Goal: Communication & Community: Answer question/provide support

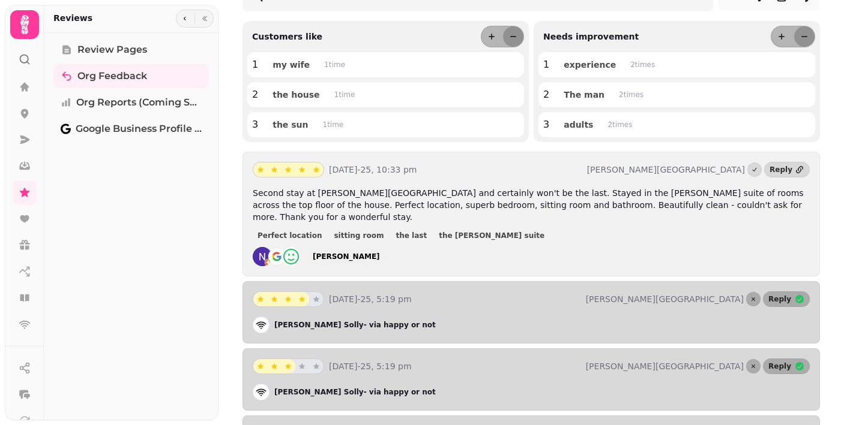
scroll to position [172, 0]
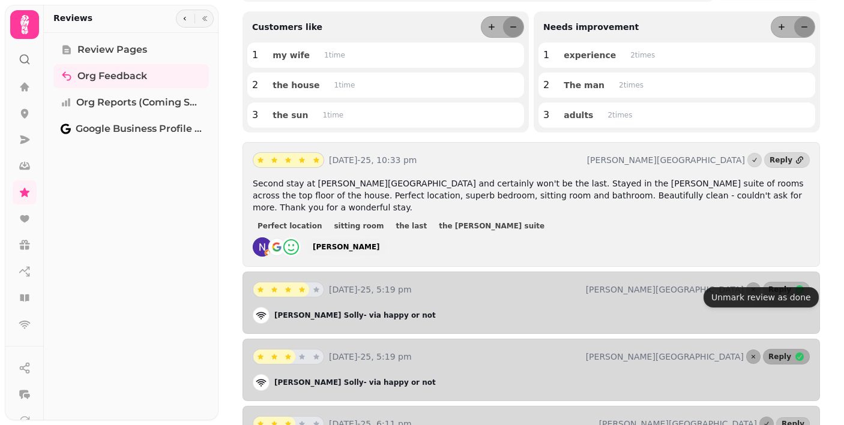
click at [778, 286] on span "Reply" at bounding box center [779, 289] width 23 height 7
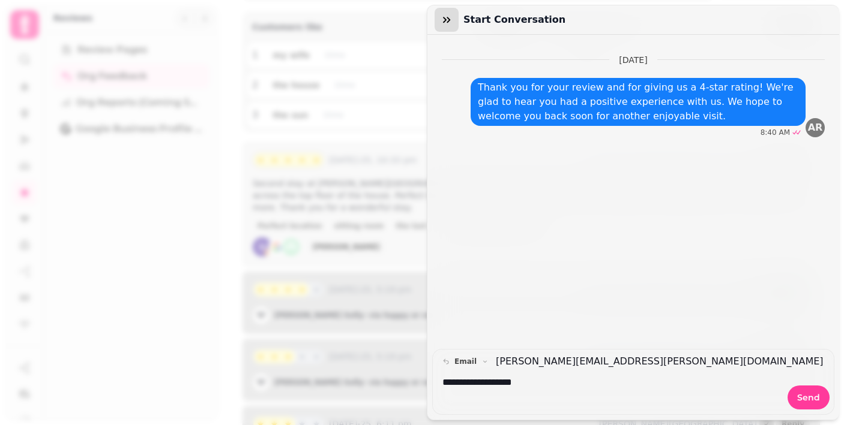
click at [442, 20] on icon "button" at bounding box center [446, 20] width 12 height 12
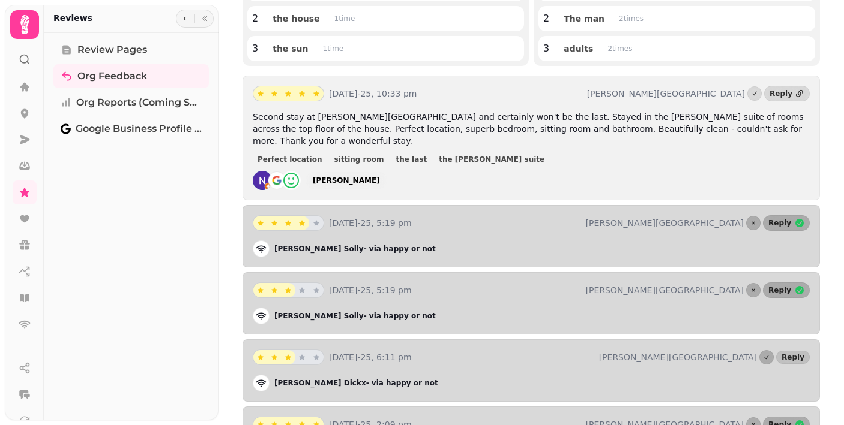
scroll to position [239, 0]
click at [598, 226] on div "8th Aug-25, 5:19 pm Sutherland House Reply Nicola Solly - via happy or not" at bounding box center [530, 236] width 577 height 62
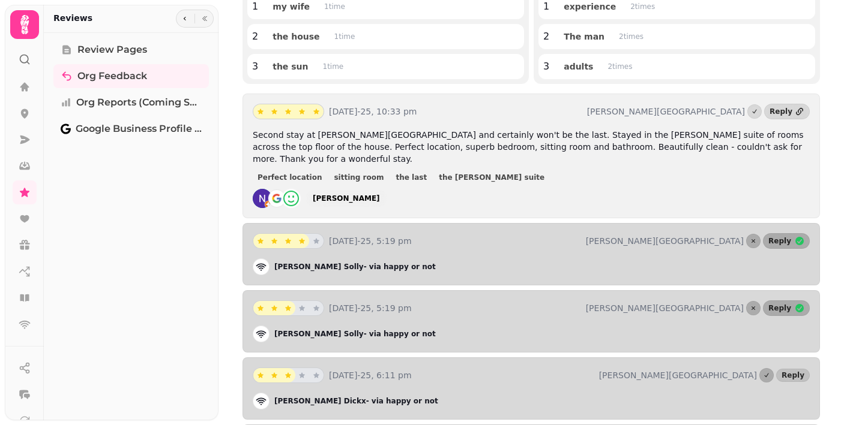
scroll to position [214, 0]
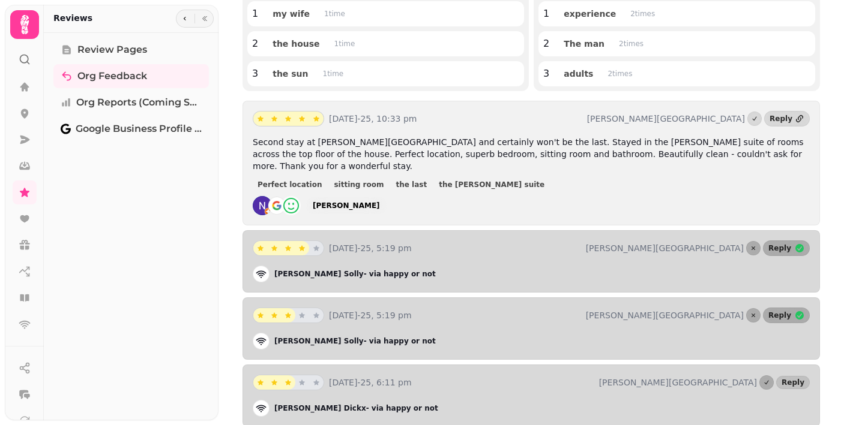
click at [426, 149] on span "Second stay at [PERSON_NAME][GEOGRAPHIC_DATA] and certainly won't be the last. …" at bounding box center [528, 154] width 551 height 34
click at [792, 116] on link "Reply" at bounding box center [787, 119] width 46 height 16
click at [781, 121] on div "Reply" at bounding box center [780, 119] width 23 height 10
click at [782, 118] on div "Reply" at bounding box center [780, 119] width 23 height 10
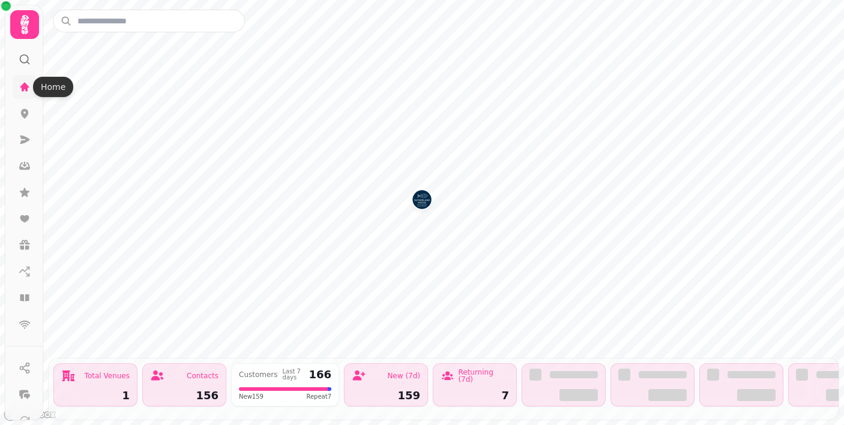
click at [25, 88] on icon at bounding box center [24, 86] width 9 height 9
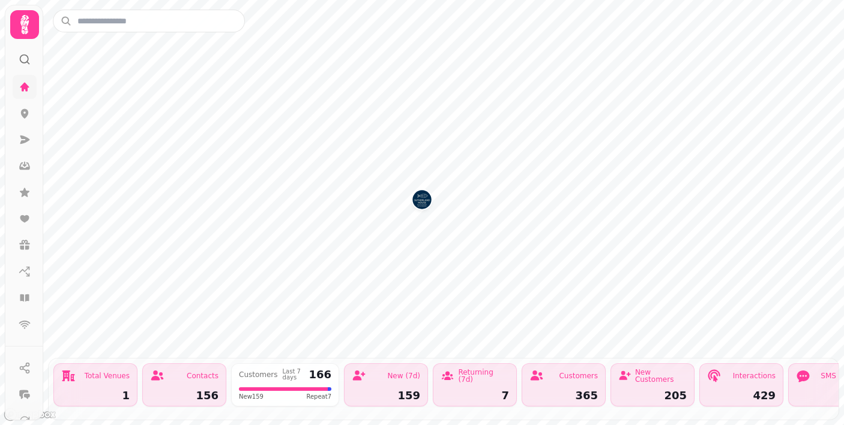
click at [25, 88] on icon at bounding box center [24, 86] width 9 height 9
click at [24, 86] on icon at bounding box center [24, 86] width 9 height 9
click at [421, 203] on img "Sutherland House" at bounding box center [421, 199] width 19 height 19
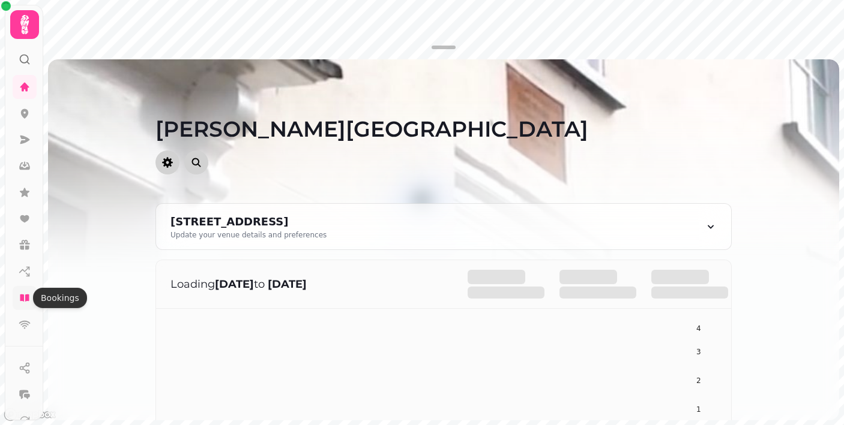
click at [28, 298] on icon at bounding box center [24, 298] width 9 height 7
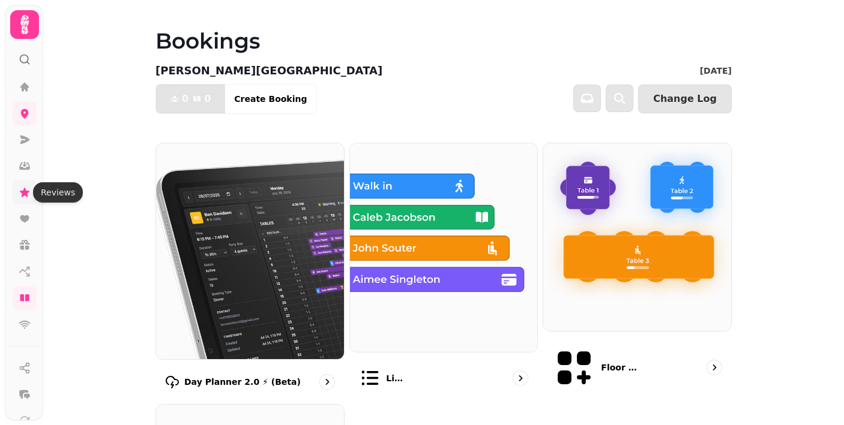
click at [21, 190] on icon at bounding box center [25, 193] width 12 height 12
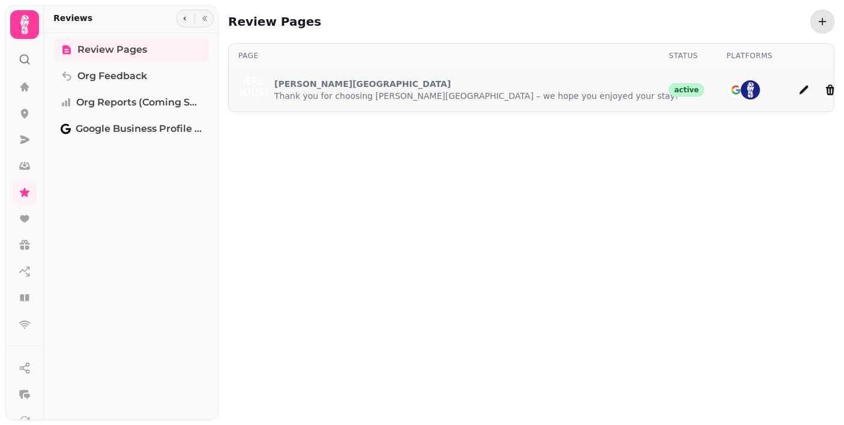
click at [430, 79] on p "[PERSON_NAME][GEOGRAPHIC_DATA]" at bounding box center [476, 84] width 404 height 12
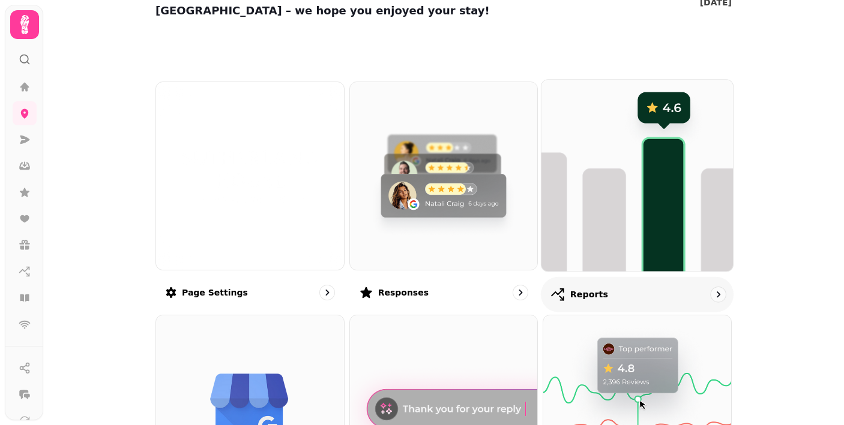
scroll to position [77, 0]
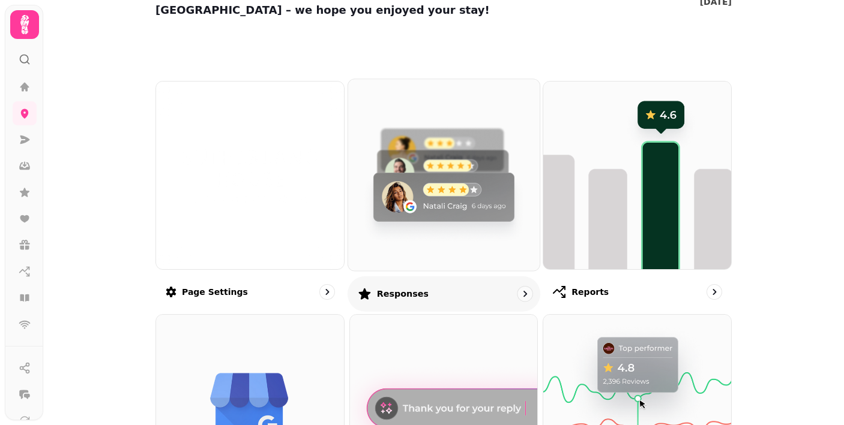
click at [474, 167] on img at bounding box center [443, 175] width 211 height 211
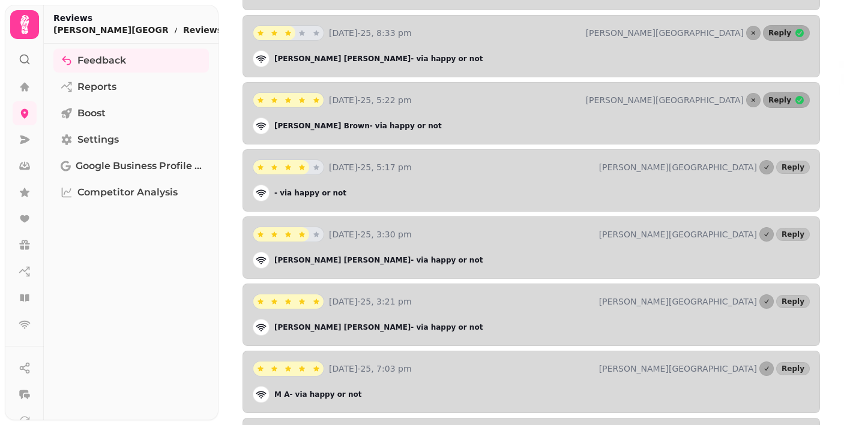
scroll to position [800, 0]
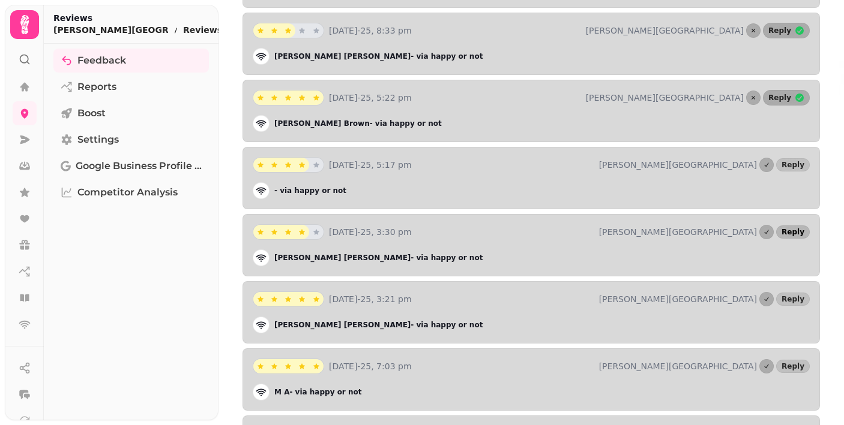
click at [791, 229] on span "Reply" at bounding box center [792, 232] width 23 height 7
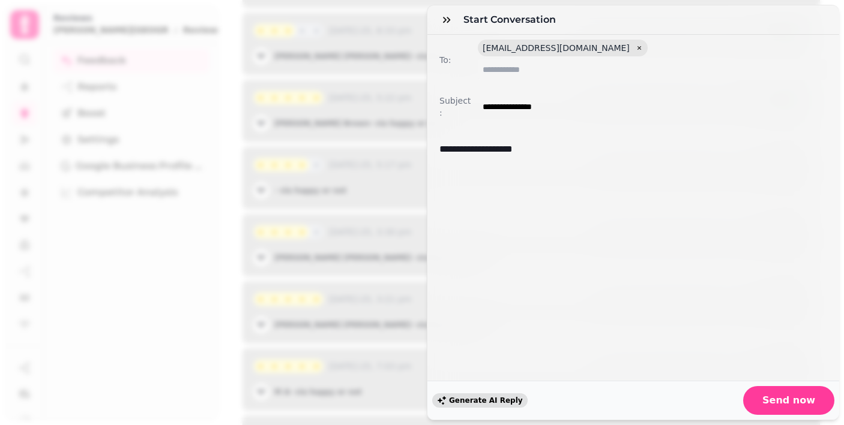
click at [483, 401] on span "Generate AI Reply" at bounding box center [486, 400] width 74 height 7
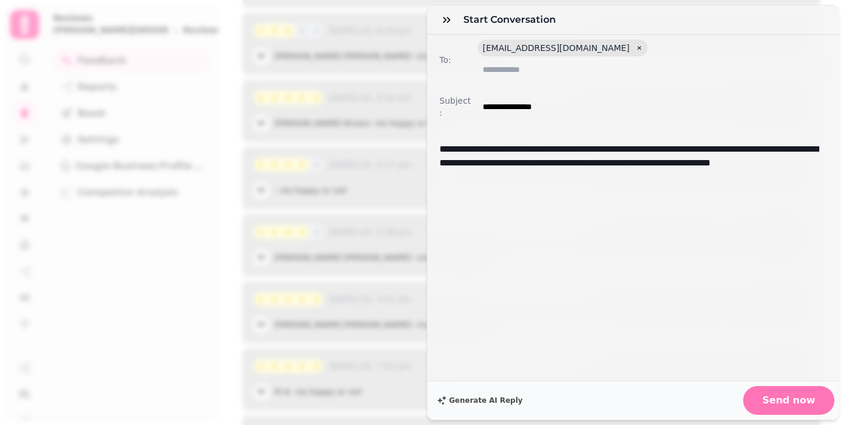
click at [782, 406] on button "Send now" at bounding box center [788, 400] width 91 height 29
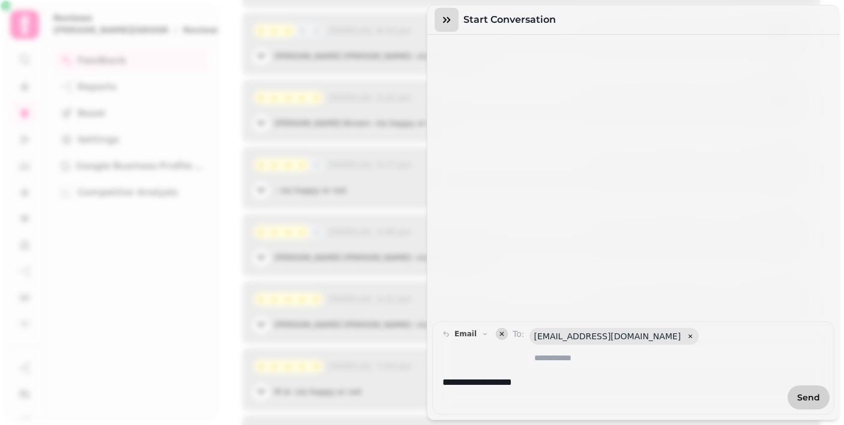
click at [446, 21] on icon "button" at bounding box center [446, 20] width 12 height 12
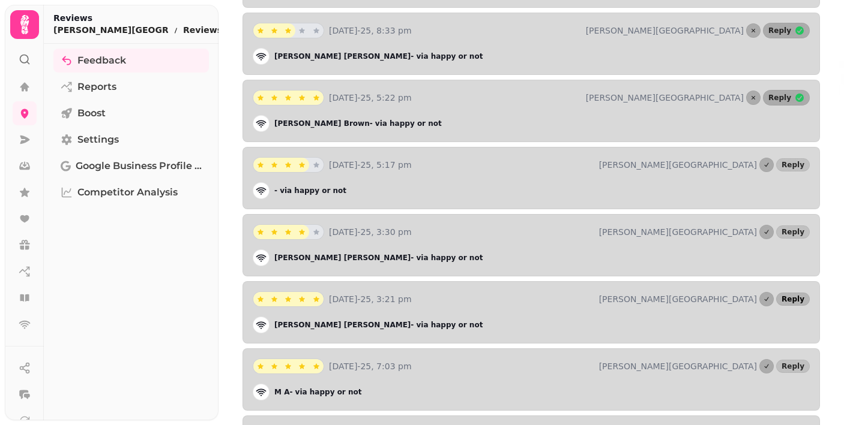
click at [793, 296] on span "Reply" at bounding box center [792, 299] width 23 height 7
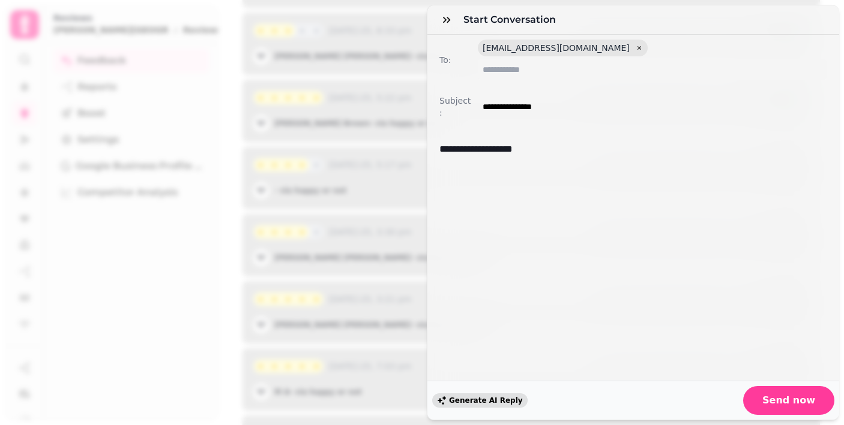
click at [461, 404] on span "Generate AI Reply" at bounding box center [486, 400] width 74 height 7
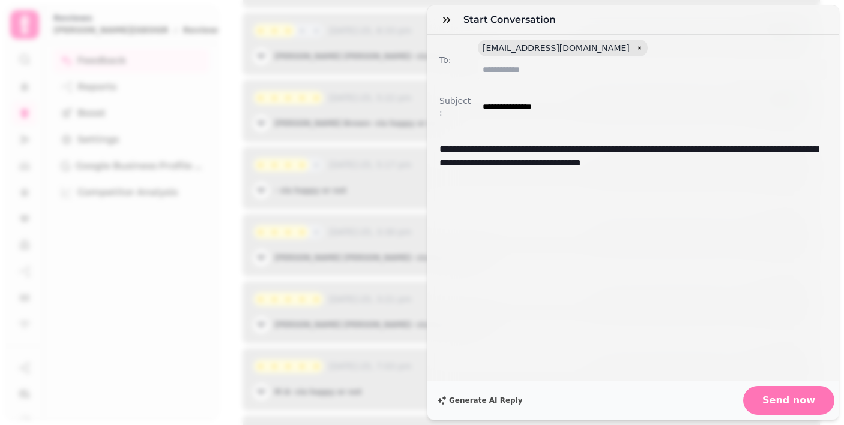
click at [784, 400] on span "Send now" at bounding box center [788, 401] width 53 height 10
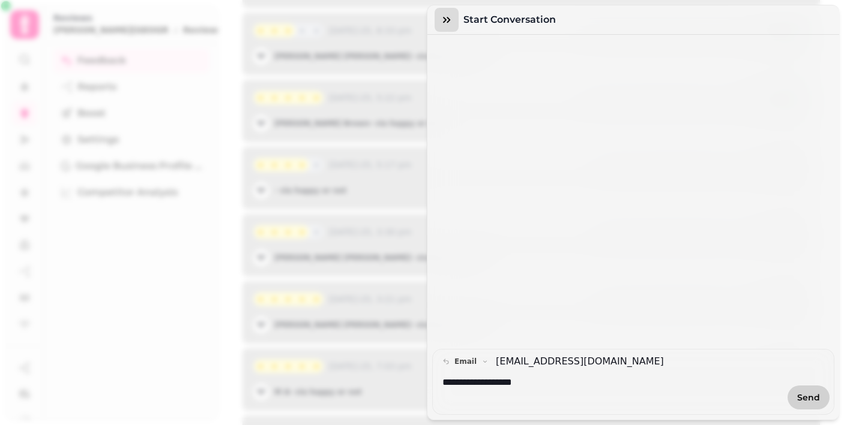
click at [446, 20] on icon "button" at bounding box center [446, 20] width 7 height 6
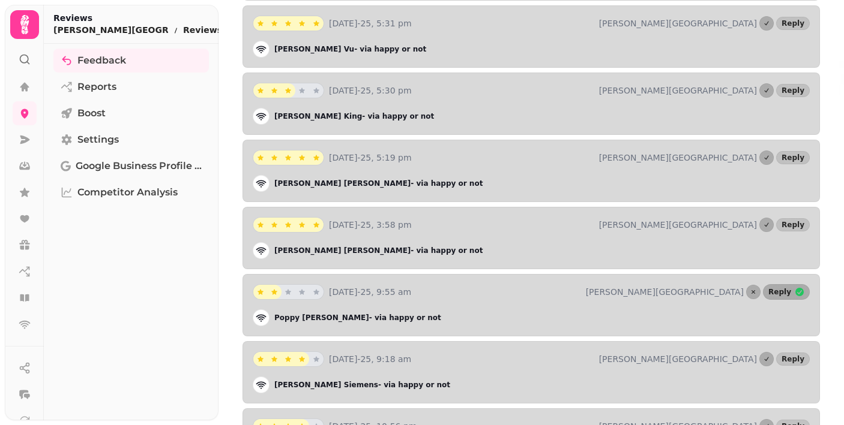
scroll to position [1215, 0]
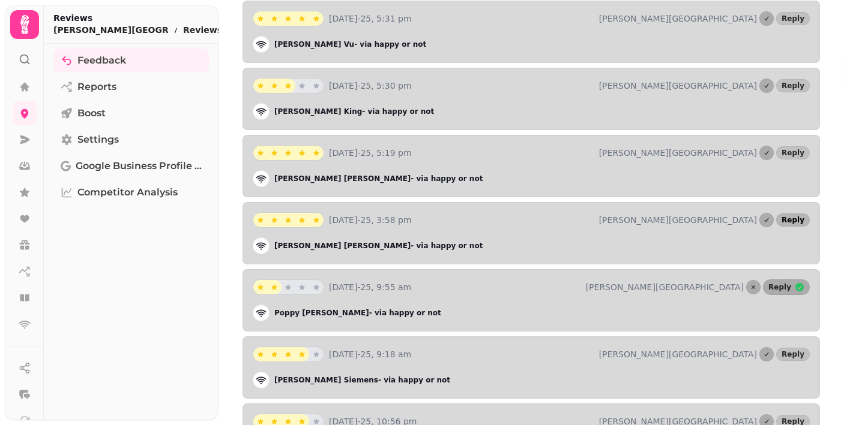
click at [794, 217] on span "Reply" at bounding box center [792, 220] width 23 height 7
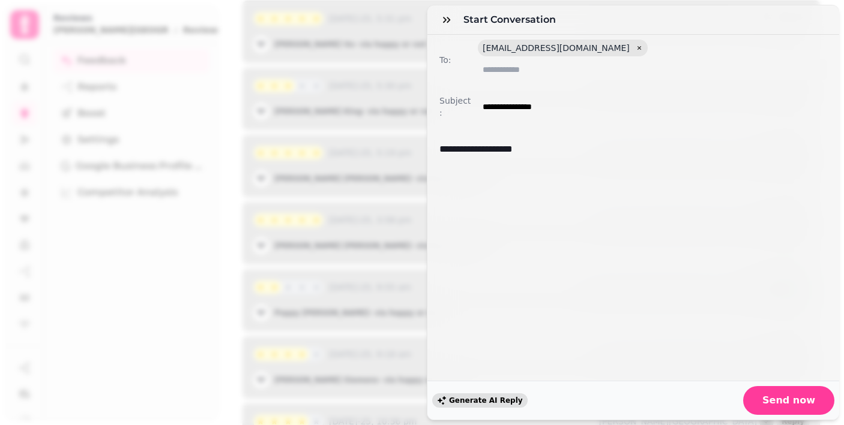
click at [473, 402] on span "Generate AI Reply" at bounding box center [486, 400] width 74 height 7
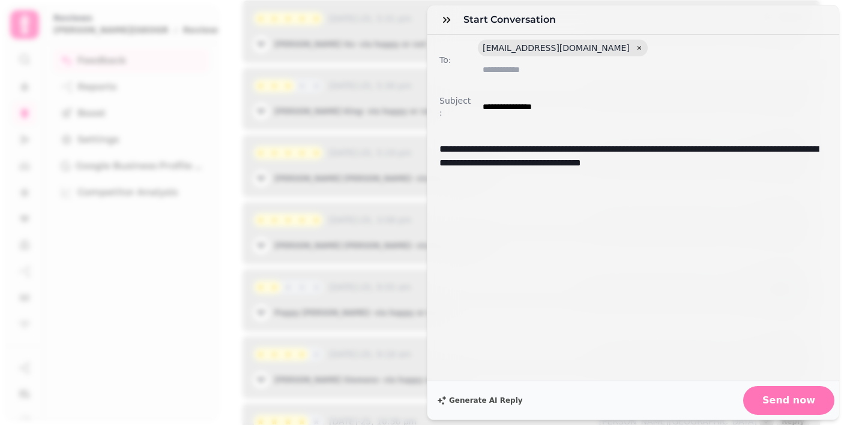
click at [777, 397] on span "Send now" at bounding box center [788, 401] width 53 height 10
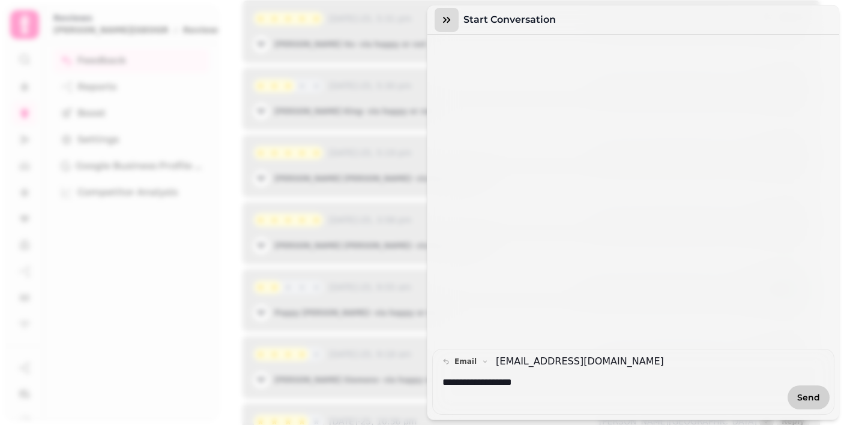
click at [448, 19] on icon "button" at bounding box center [446, 20] width 7 height 6
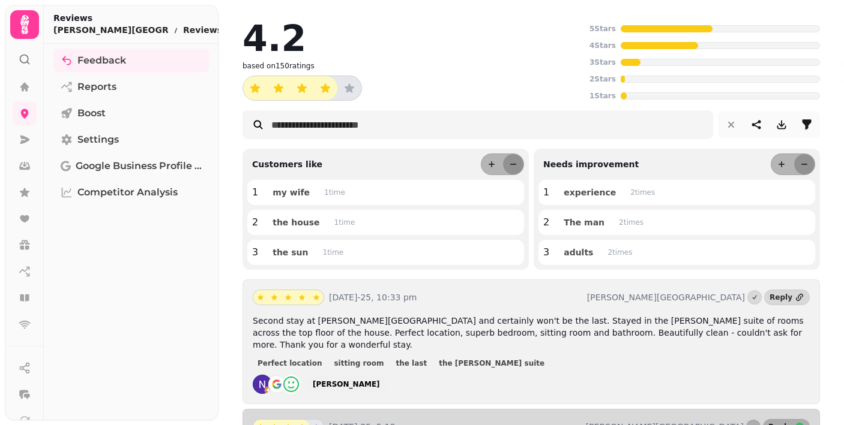
scroll to position [0, 0]
click at [26, 86] on icon at bounding box center [24, 86] width 9 height 9
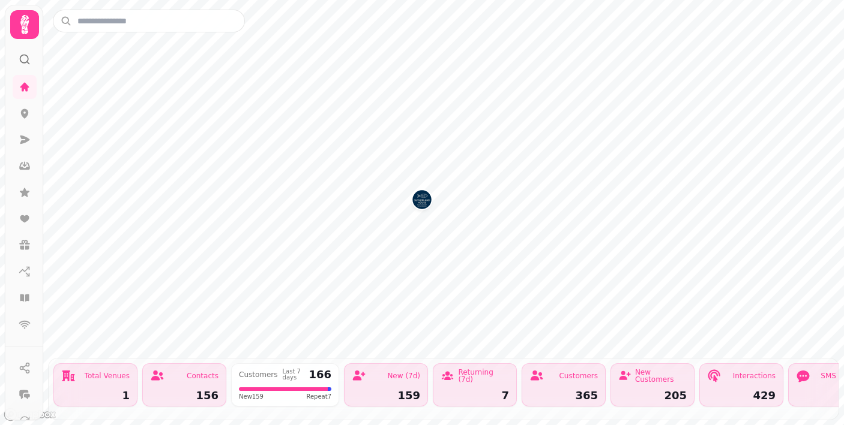
click at [421, 202] on img "Sutherland House" at bounding box center [421, 199] width 19 height 19
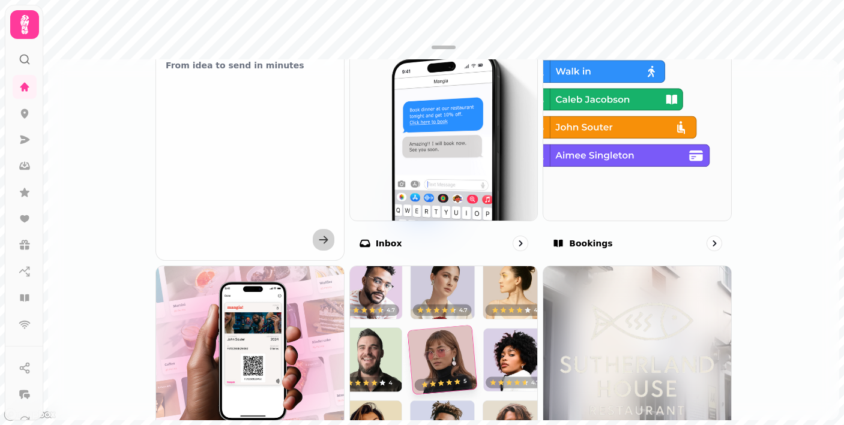
scroll to position [496, 0]
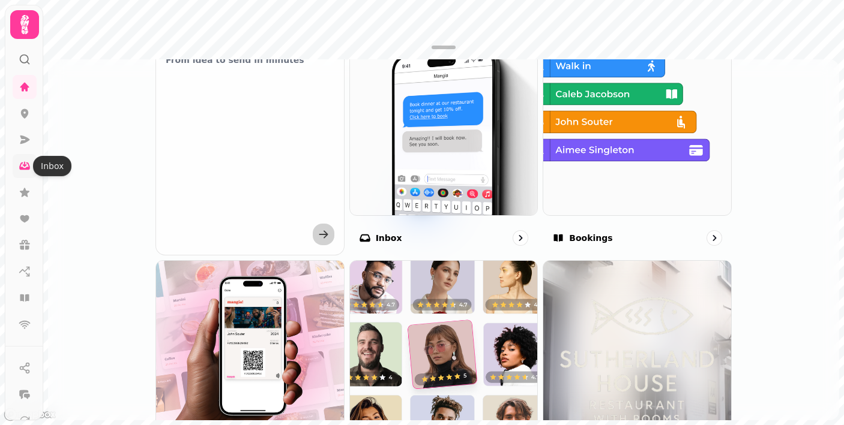
click at [25, 167] on icon at bounding box center [25, 164] width 4 height 5
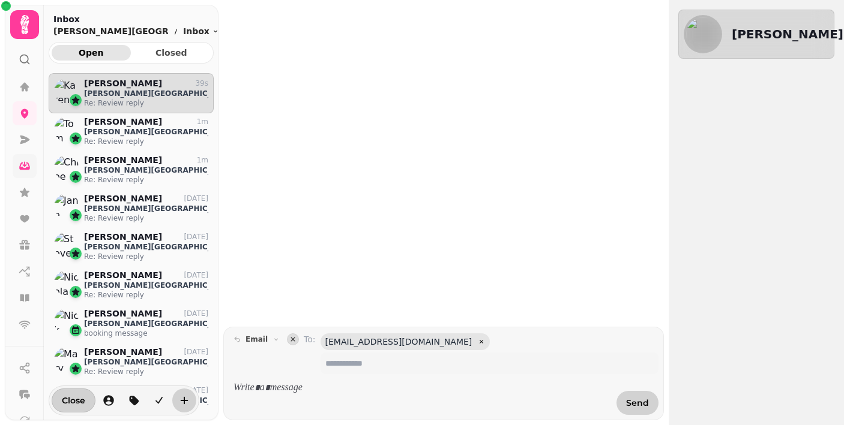
scroll to position [342, 165]
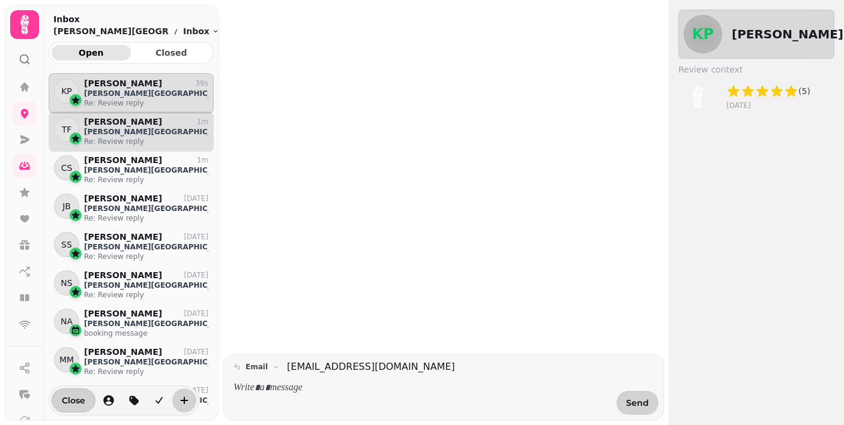
click at [129, 138] on p "Re: Review reply" at bounding box center [146, 142] width 124 height 10
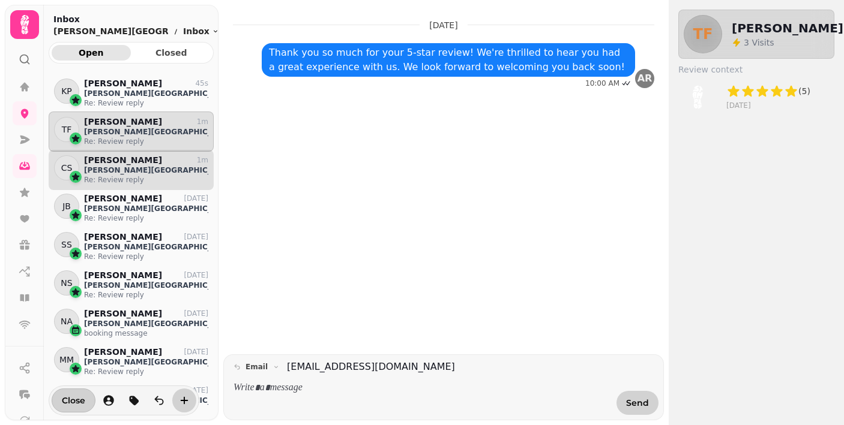
click at [136, 178] on p "Re: Review reply" at bounding box center [146, 180] width 124 height 10
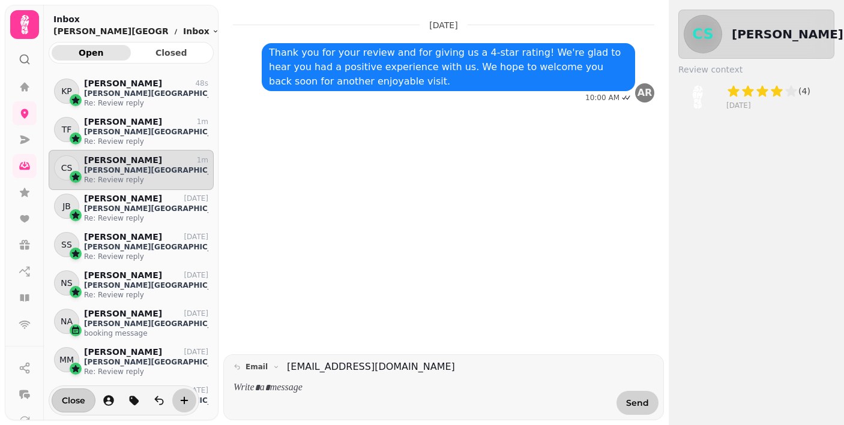
drag, startPoint x: 140, startPoint y: 203, endPoint x: 130, endPoint y: 205, distance: 10.9
click at [140, 203] on div "KP [PERSON_NAME] 48s [PERSON_NAME] House Re: Review reply TF [PERSON_NAME] 1m […" at bounding box center [131, 244] width 165 height 342
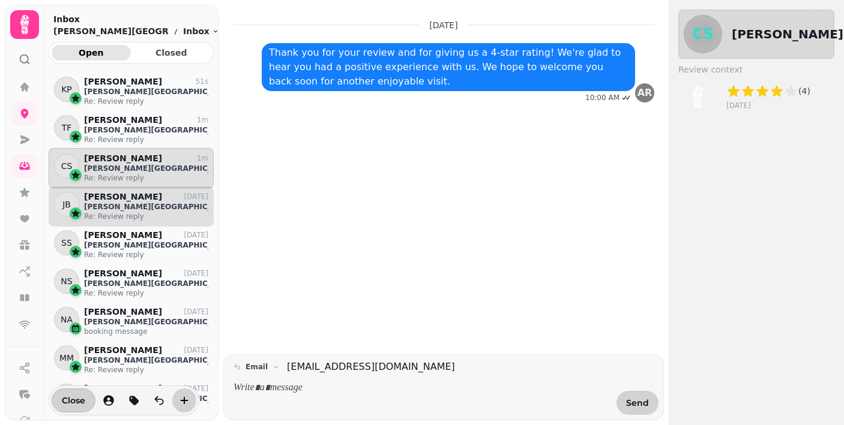
click at [150, 210] on div "KP [PERSON_NAME] 51s [PERSON_NAME] House Re: Review reply TF [PERSON_NAME] 1m […" at bounding box center [131, 244] width 165 height 342
click at [140, 211] on p "Re: Review reply" at bounding box center [146, 216] width 124 height 10
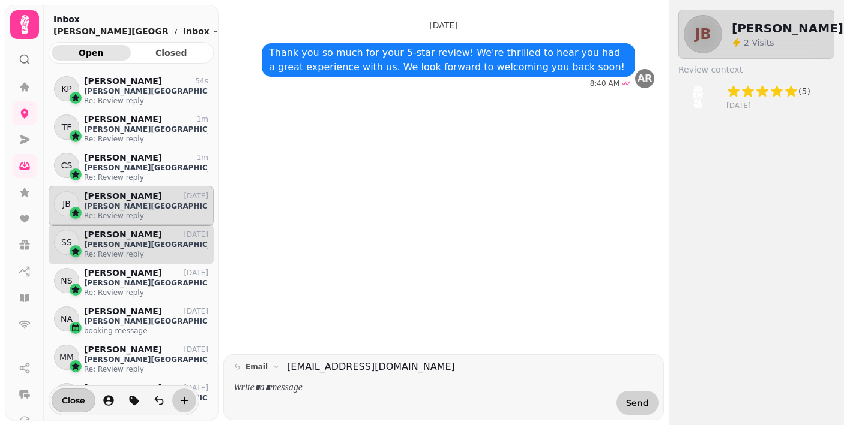
click at [142, 247] on p "[PERSON_NAME][GEOGRAPHIC_DATA]" at bounding box center [146, 245] width 124 height 10
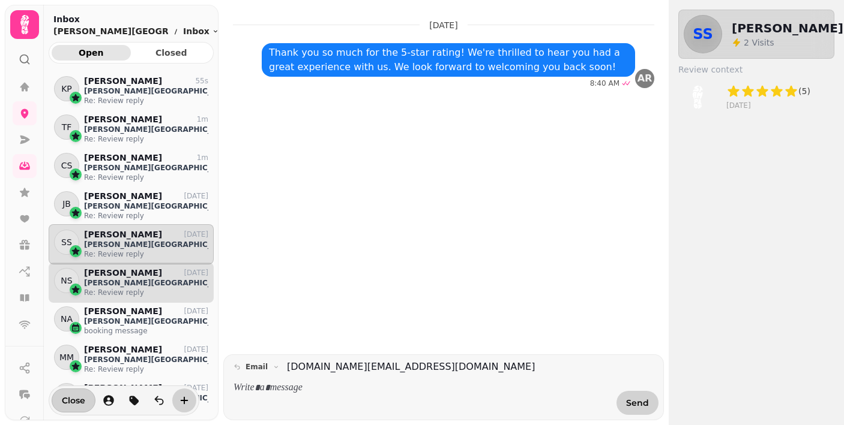
click at [146, 281] on p "[PERSON_NAME][GEOGRAPHIC_DATA]" at bounding box center [146, 283] width 124 height 10
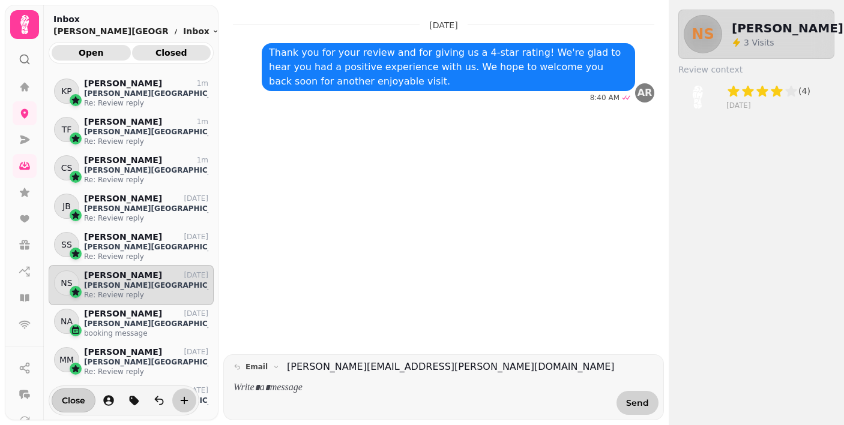
click at [176, 53] on span "Closed" at bounding box center [172, 53] width 60 height 8
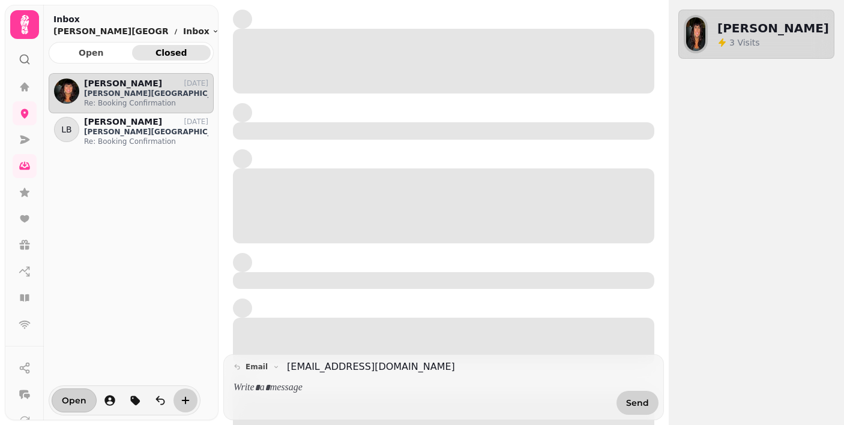
scroll to position [342, 165]
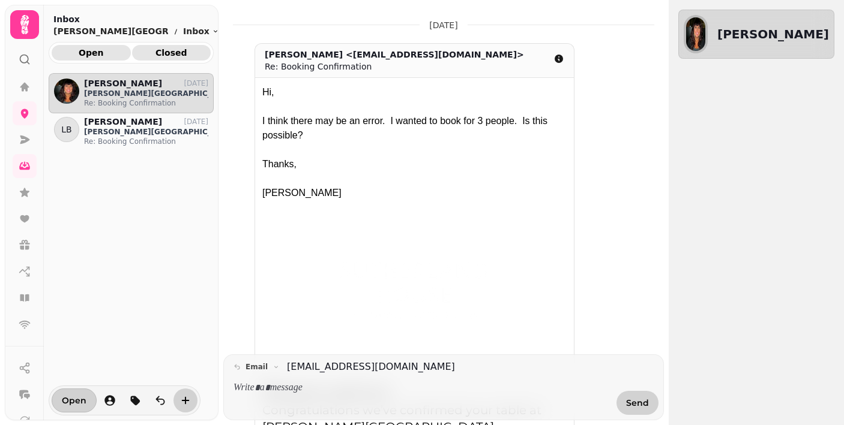
click at [88, 53] on span "Open" at bounding box center [91, 53] width 60 height 8
click at [107, 55] on span "Open" at bounding box center [91, 53] width 60 height 8
